Goal: Task Accomplishment & Management: Manage account settings

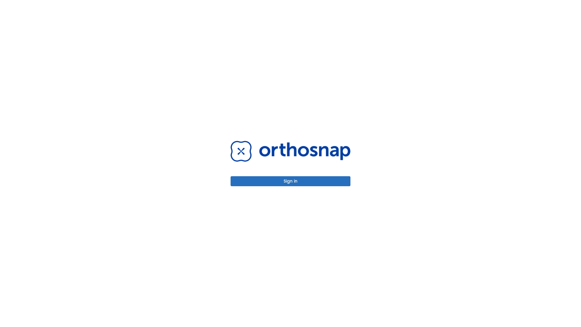
click at [290, 181] on button "Sign in" at bounding box center [291, 181] width 120 height 10
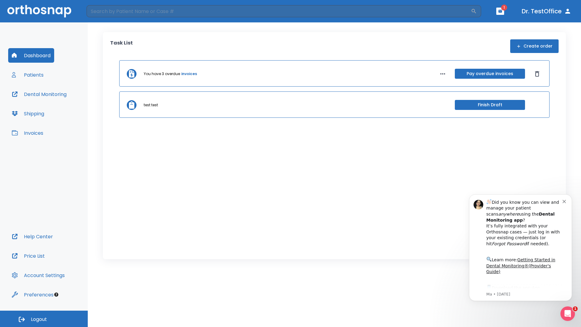
click at [44, 319] on span "Logout" at bounding box center [39, 319] width 16 height 7
